Goal: Task Accomplishment & Management: Use online tool/utility

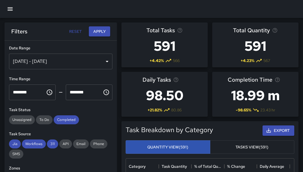
scroll to position [164, 164]
click at [103, 60] on div "[DATE] - [DATE]" at bounding box center [60, 62] width 103 height 16
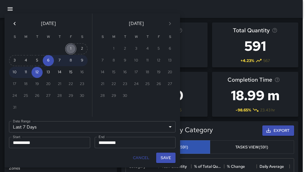
click at [71, 47] on button "1" at bounding box center [70, 48] width 11 height 11
type input "******"
type input "**********"
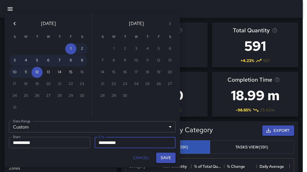
click at [165, 159] on button "Save" at bounding box center [165, 158] width 19 height 10
type input "**********"
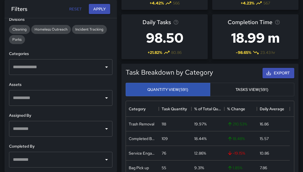
scroll to position [58, 0]
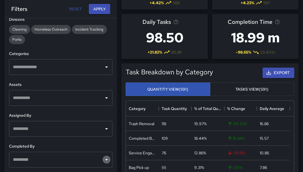
click at [103, 157] on icon "Open" at bounding box center [106, 160] width 7 height 7
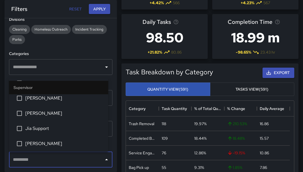
scroll to position [34, 0]
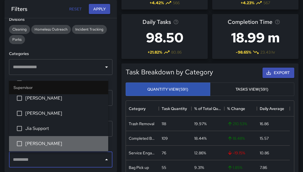
click at [88, 146] on span "[PERSON_NAME]" at bounding box center [64, 144] width 78 height 7
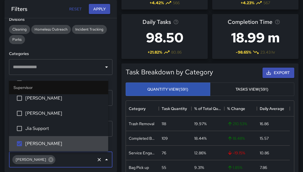
scroll to position [0, 0]
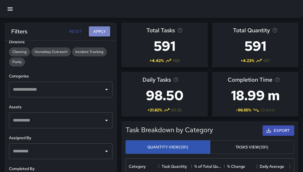
click at [101, 33] on button "Apply" at bounding box center [99, 31] width 21 height 10
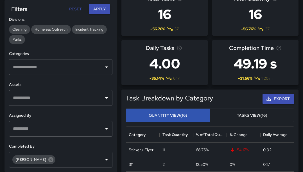
scroll to position [32, 0]
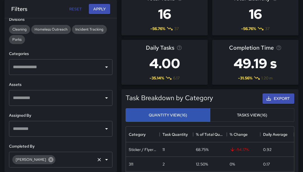
click at [48, 160] on icon at bounding box center [51, 160] width 6 height 6
click at [104, 157] on icon "Open" at bounding box center [106, 160] width 7 height 7
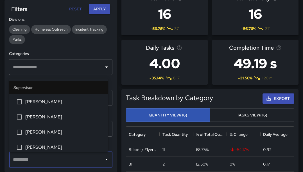
click at [68, 138] on li "[PERSON_NAME]" at bounding box center [58, 132] width 99 height 15
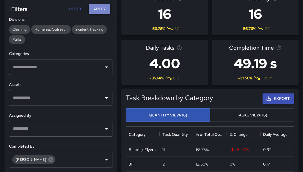
click at [105, 6] on button "Apply" at bounding box center [99, 9] width 21 height 10
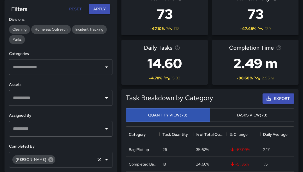
click at [48, 160] on icon at bounding box center [51, 160] width 6 height 6
click at [103, 159] on icon "Open" at bounding box center [106, 160] width 7 height 7
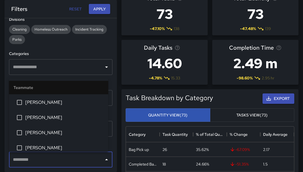
scroll to position [271, 0]
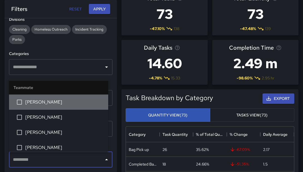
click at [64, 100] on span "[PERSON_NAME]" at bounding box center [64, 102] width 78 height 7
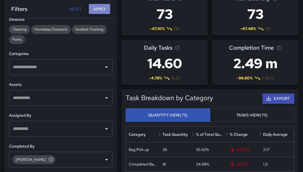
click at [101, 10] on button "Apply" at bounding box center [99, 9] width 21 height 10
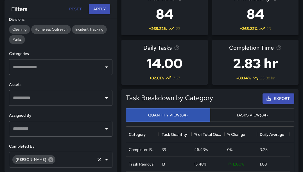
click at [48, 160] on icon at bounding box center [50, 159] width 5 height 5
click at [104, 160] on icon "Open" at bounding box center [106, 160] width 7 height 7
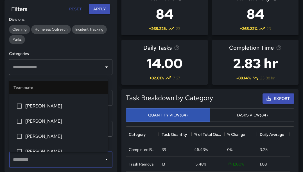
scroll to position [267, 0]
click at [50, 121] on span "[PERSON_NAME]" at bounding box center [64, 121] width 78 height 7
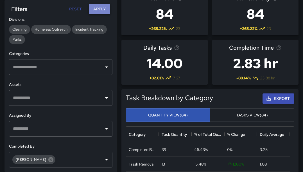
click at [107, 12] on button "Apply" at bounding box center [99, 9] width 21 height 10
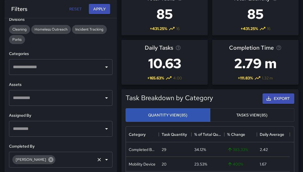
click at [48, 159] on icon at bounding box center [50, 159] width 5 height 5
click at [103, 161] on icon "Open" at bounding box center [106, 160] width 7 height 7
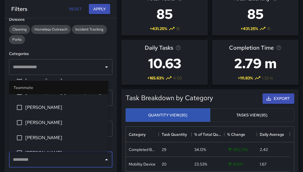
scroll to position [372, 0]
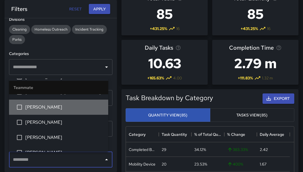
click at [66, 109] on span "[PERSON_NAME]" at bounding box center [64, 107] width 78 height 7
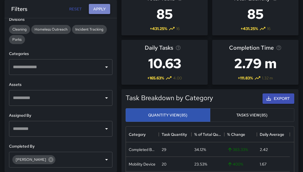
click at [101, 10] on button "Apply" at bounding box center [99, 9] width 21 height 10
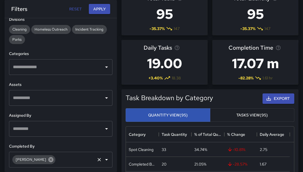
click at [48, 161] on icon at bounding box center [51, 160] width 6 height 6
click at [103, 159] on icon "Open" at bounding box center [106, 160] width 7 height 7
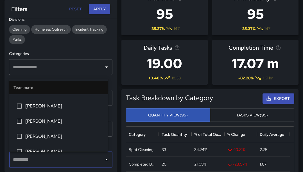
scroll to position [284, 0]
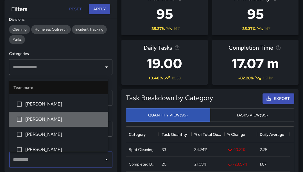
click at [68, 116] on li "[PERSON_NAME]" at bounding box center [58, 119] width 99 height 15
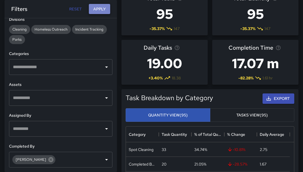
click at [103, 7] on button "Apply" at bounding box center [99, 9] width 21 height 10
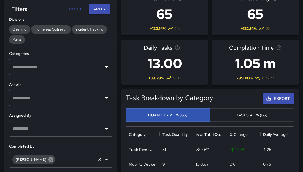
click at [48, 159] on icon at bounding box center [51, 160] width 6 height 6
click at [103, 160] on icon "Open" at bounding box center [106, 160] width 7 height 7
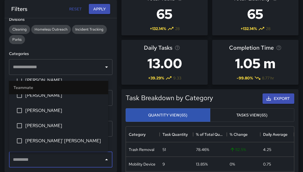
scroll to position [324, 0]
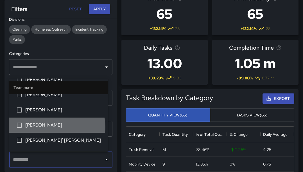
click at [56, 127] on span "[PERSON_NAME]" at bounding box center [64, 125] width 78 height 7
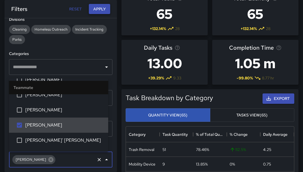
click at [103, 12] on button "Apply" at bounding box center [99, 9] width 21 height 10
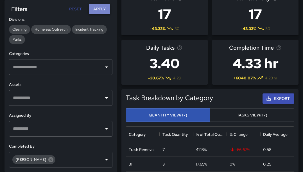
click at [103, 12] on button "Apply" at bounding box center [99, 9] width 21 height 10
click at [48, 160] on icon at bounding box center [50, 159] width 5 height 5
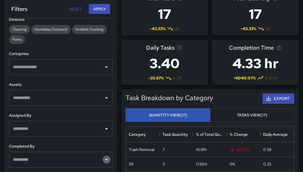
click at [103, 162] on icon "Open" at bounding box center [106, 160] width 7 height 7
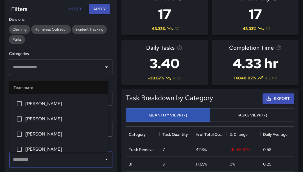
scroll to position [398, 0]
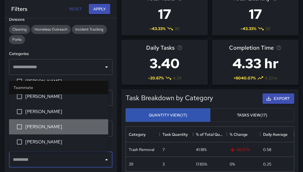
click at [69, 123] on li "[PERSON_NAME]" at bounding box center [58, 126] width 99 height 15
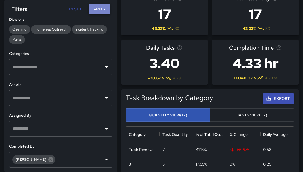
click at [99, 8] on button "Apply" at bounding box center [99, 9] width 21 height 10
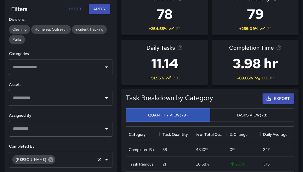
click at [48, 159] on icon at bounding box center [51, 160] width 6 height 6
click at [105, 160] on icon "Open" at bounding box center [106, 159] width 3 height 1
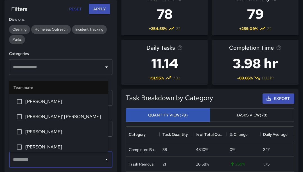
scroll to position [348, 0]
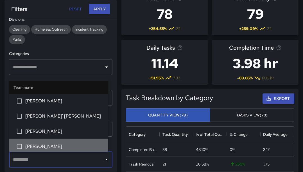
click at [81, 145] on span "[PERSON_NAME]" at bounding box center [64, 146] width 78 height 7
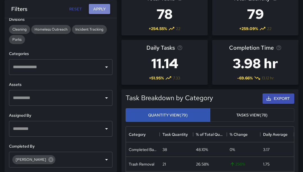
click at [103, 6] on button "Apply" at bounding box center [99, 9] width 21 height 10
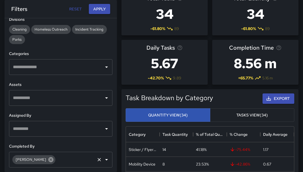
click at [52, 160] on icon at bounding box center [50, 159] width 5 height 5
click at [103, 161] on icon "Open" at bounding box center [106, 160] width 7 height 7
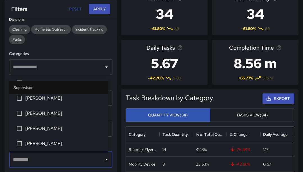
scroll to position [94, 0]
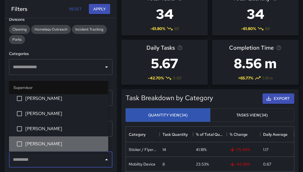
click at [78, 142] on span "[PERSON_NAME]" at bounding box center [64, 144] width 78 height 7
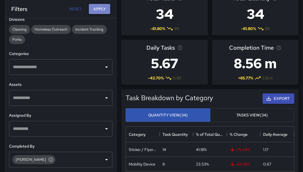
click at [98, 10] on button "Apply" at bounding box center [99, 9] width 21 height 10
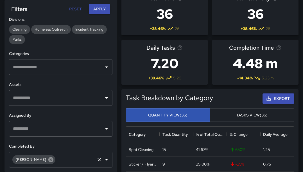
click at [48, 160] on icon at bounding box center [50, 159] width 5 height 5
click at [103, 160] on icon "Open" at bounding box center [106, 160] width 7 height 7
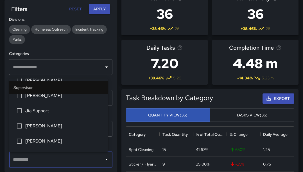
scroll to position [53, 0]
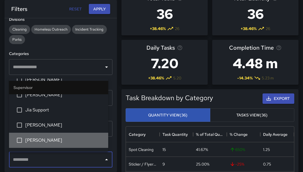
click at [76, 141] on span "[PERSON_NAME]" at bounding box center [64, 140] width 78 height 7
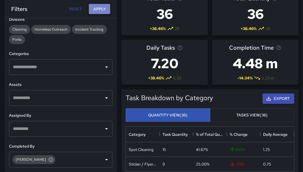
click at [102, 11] on button "Apply" at bounding box center [99, 9] width 21 height 10
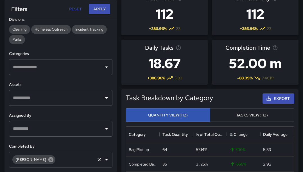
click at [48, 160] on icon at bounding box center [51, 160] width 6 height 6
